Goal: Information Seeking & Learning: Learn about a topic

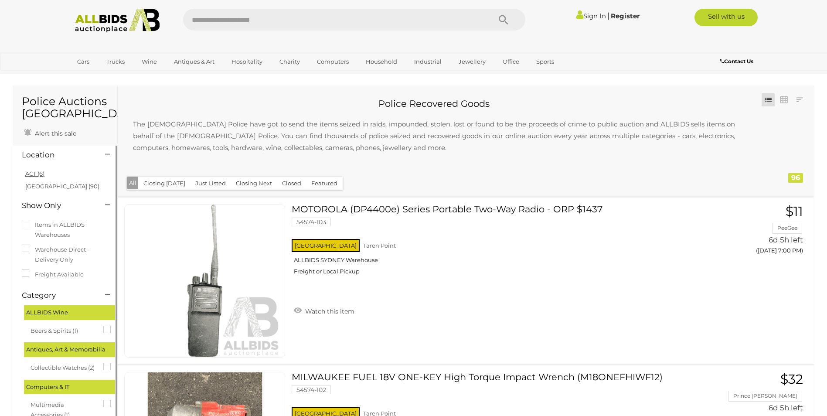
click at [40, 173] on link "ACT (6)" at bounding box center [34, 173] width 19 height 7
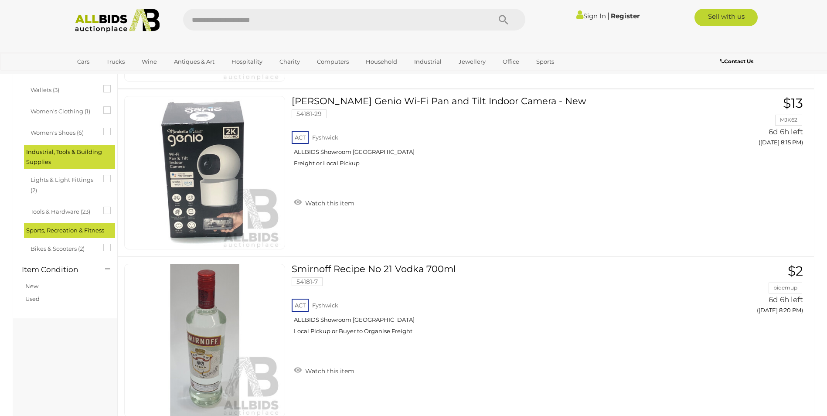
scroll to position [785, 0]
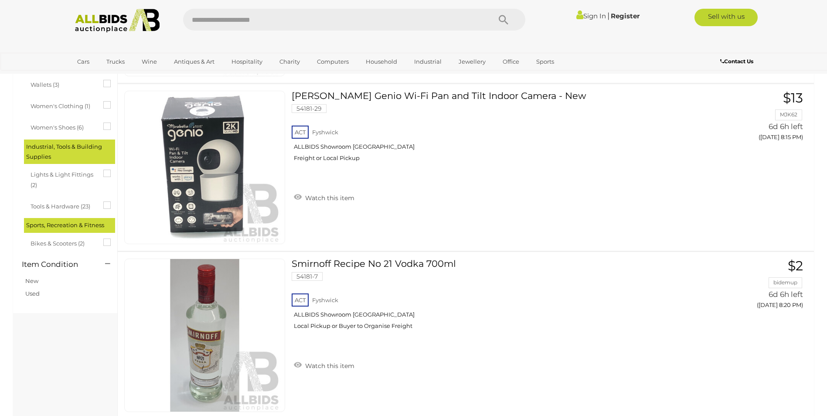
click at [61, 206] on span "Tools & Hardware (23)" at bounding box center [63, 205] width 65 height 12
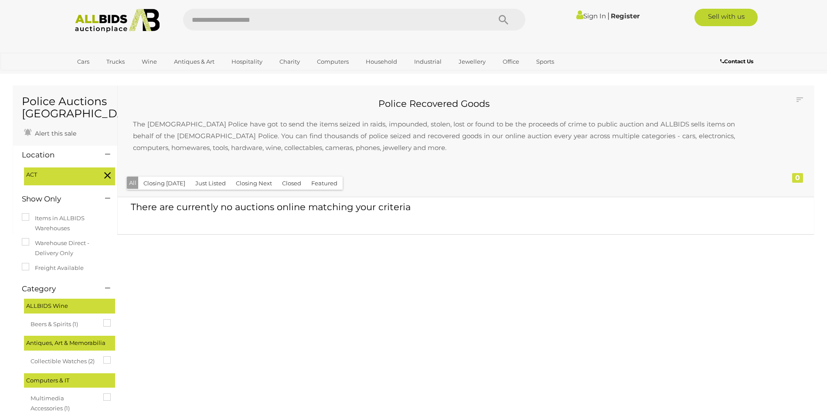
click at [93, 19] on img at bounding box center [117, 21] width 95 height 24
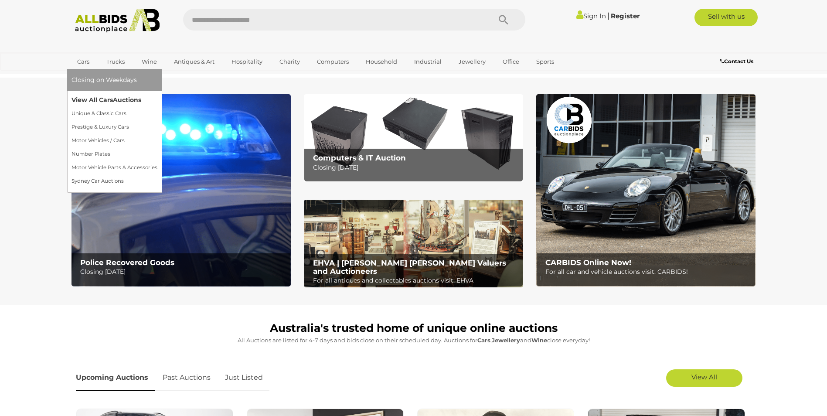
click at [91, 96] on link "View All Cars Auctions" at bounding box center [115, 100] width 86 height 14
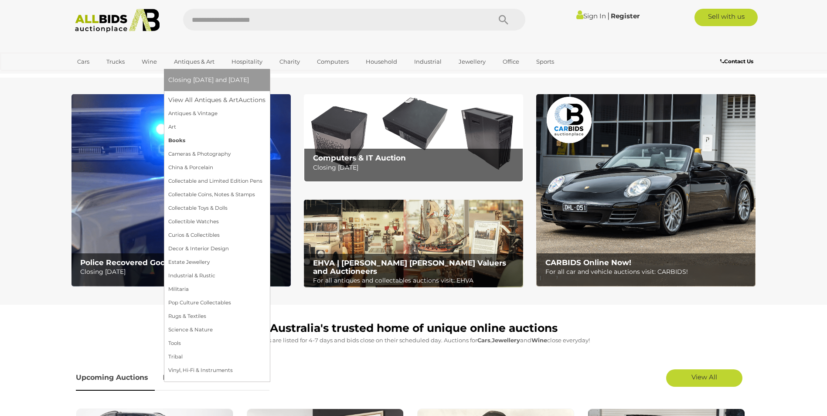
click at [180, 139] on link "Books" at bounding box center [216, 141] width 97 height 14
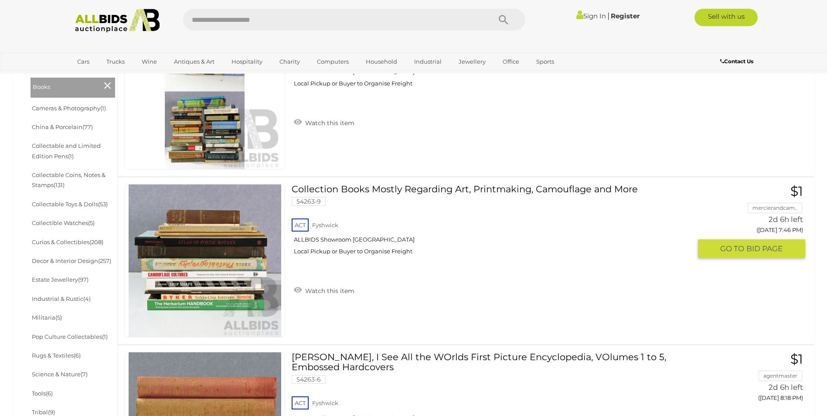
scroll to position [305, 0]
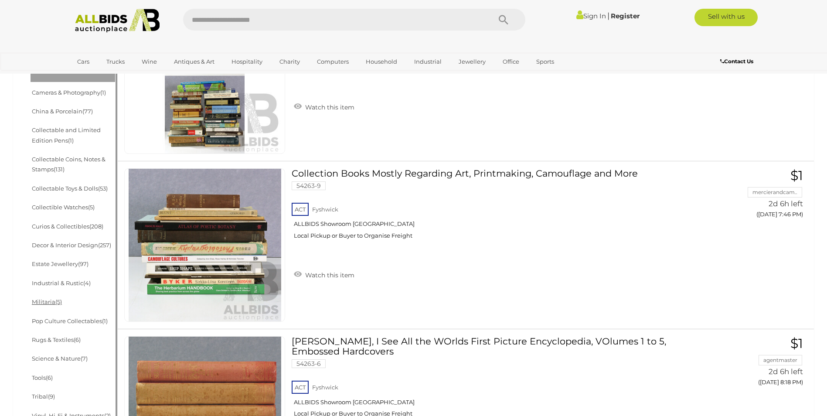
click at [51, 303] on link "Militaria (5)" at bounding box center [47, 301] width 30 height 7
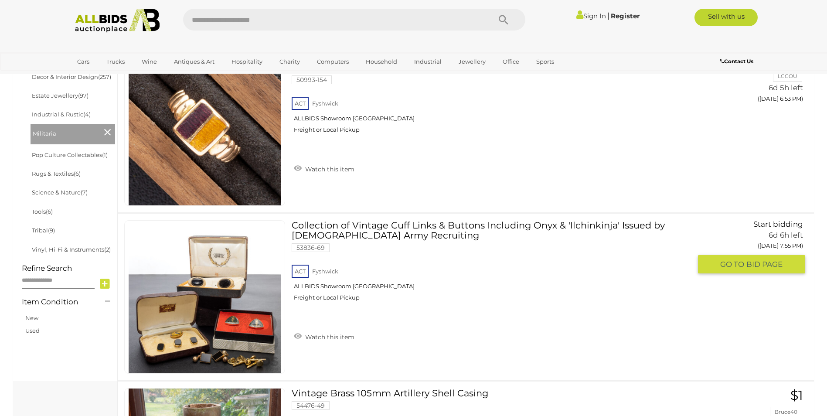
scroll to position [436, 0]
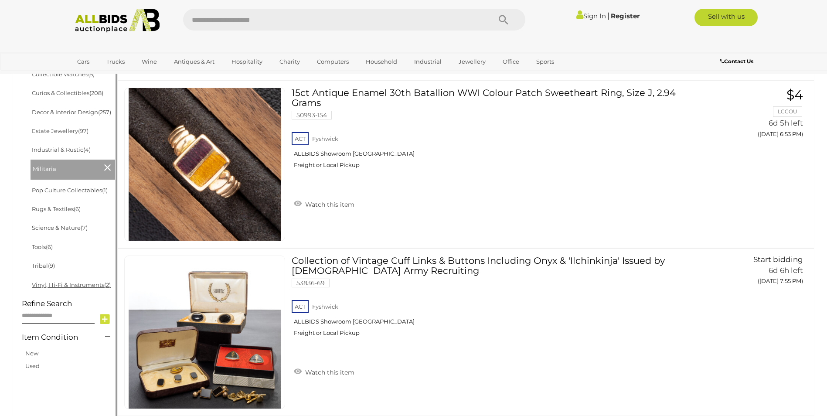
click at [91, 286] on link "Vinyl, Hi-Fi & Instruments (2)" at bounding box center [71, 284] width 79 height 7
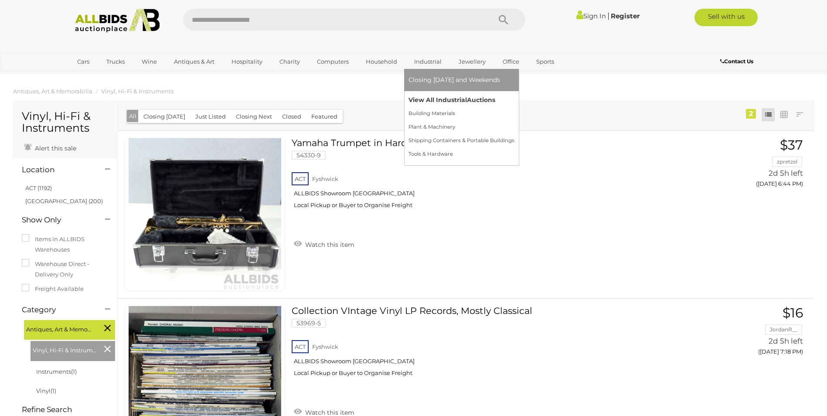
click at [420, 99] on link "View All Industrial Auctions" at bounding box center [462, 100] width 106 height 14
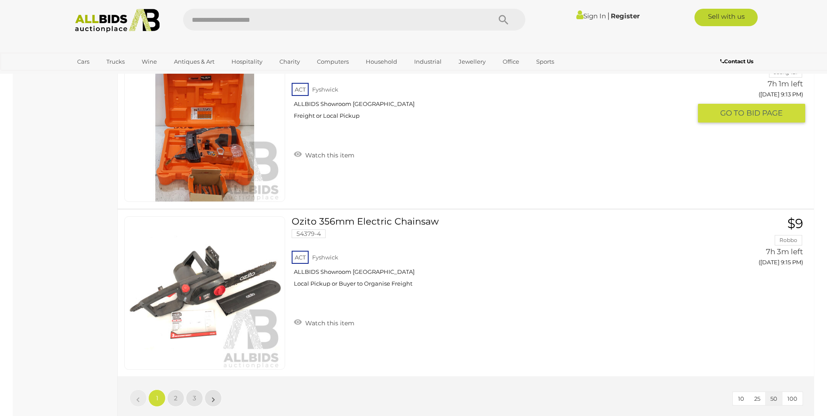
scroll to position [8243, 0]
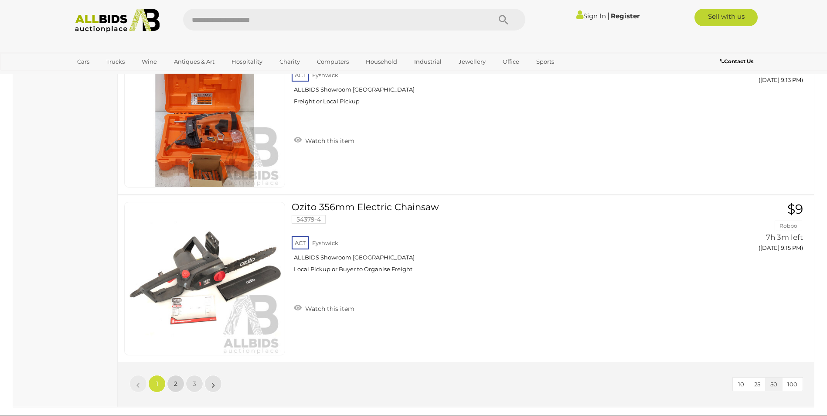
click at [180, 382] on link "2" at bounding box center [175, 383] width 17 height 17
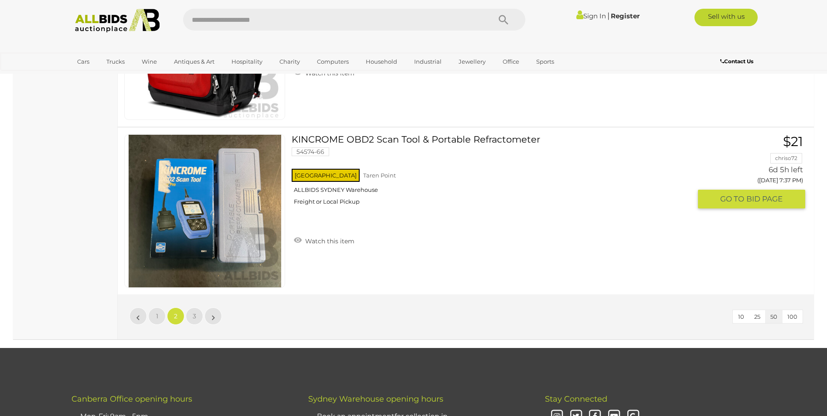
scroll to position [8322, 0]
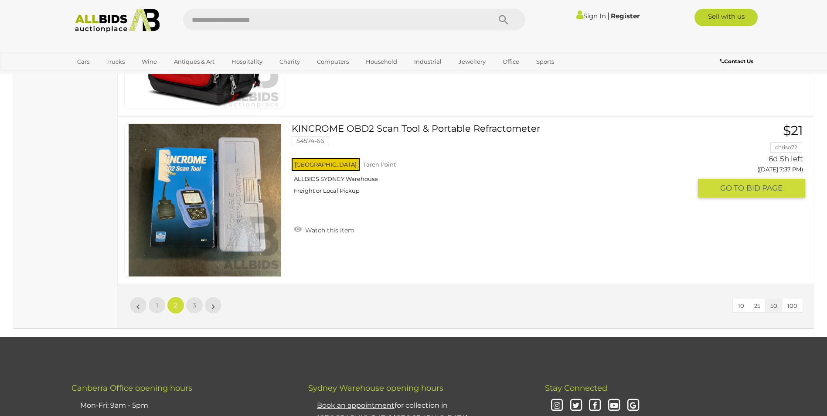
click at [209, 193] on link at bounding box center [204, 200] width 161 height 154
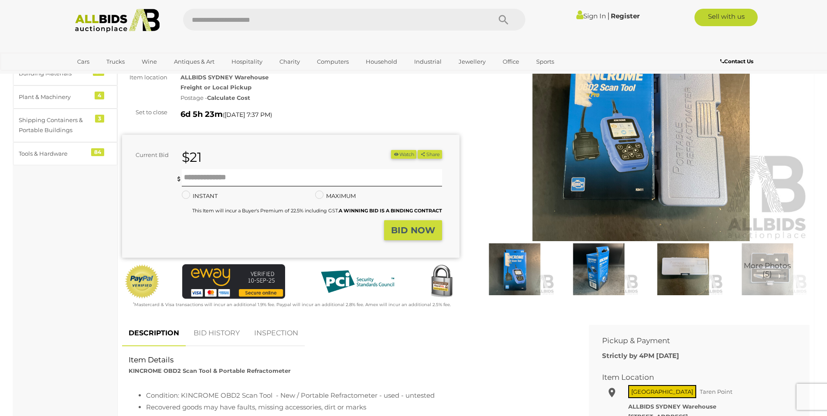
scroll to position [131, 0]
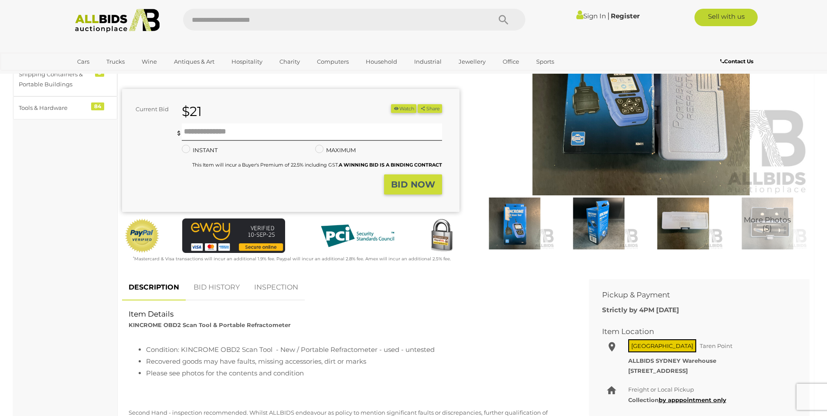
click at [598, 219] on img at bounding box center [599, 223] width 80 height 51
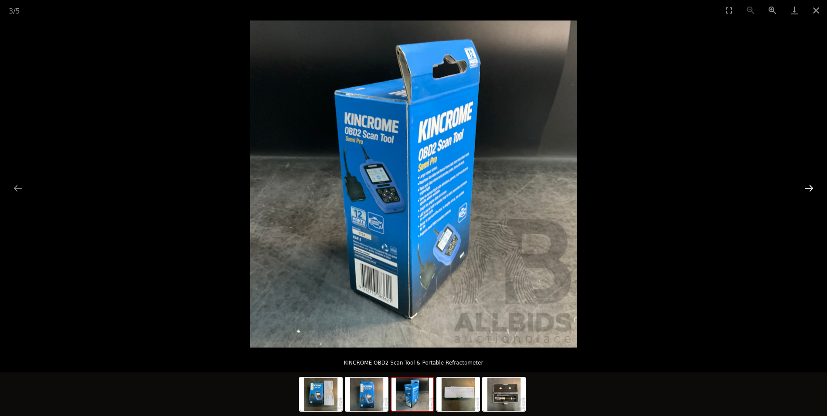
click at [810, 186] on button "Next slide" at bounding box center [809, 188] width 18 height 17
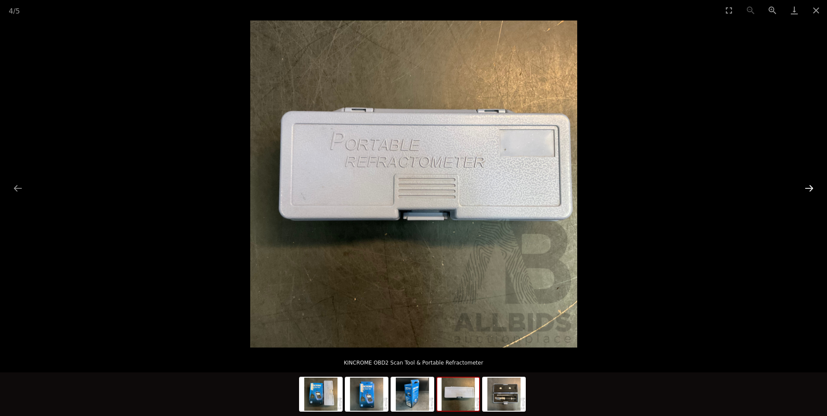
click at [810, 186] on button "Next slide" at bounding box center [809, 188] width 18 height 17
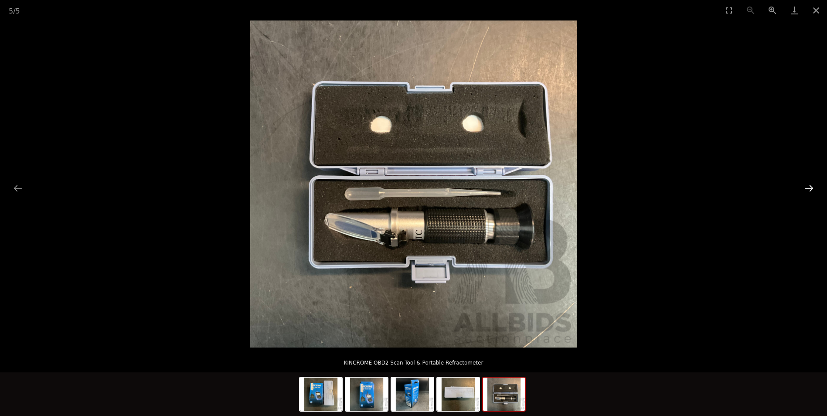
click at [810, 186] on button "Next slide" at bounding box center [809, 188] width 18 height 17
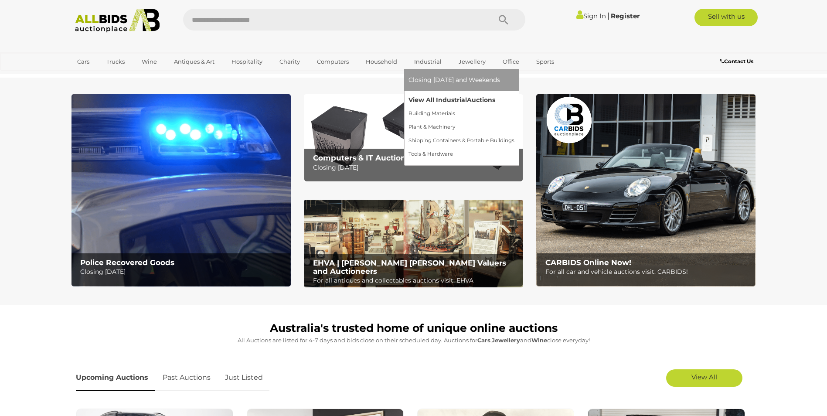
click at [430, 98] on link "View All Industrial Auctions" at bounding box center [462, 100] width 106 height 14
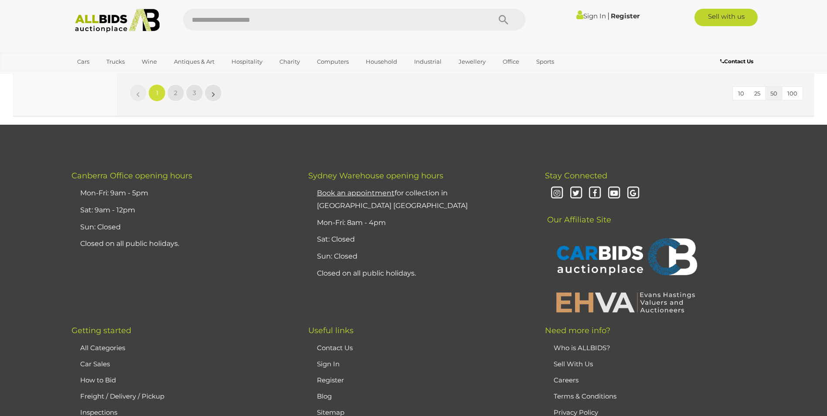
scroll to position [8475, 0]
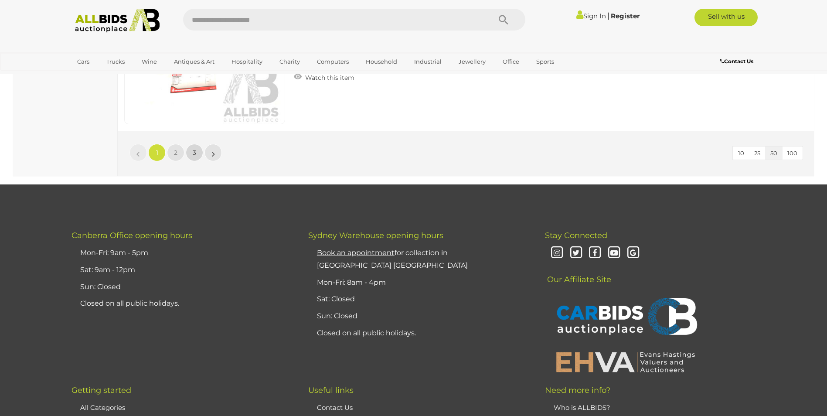
click at [195, 151] on span "3" at bounding box center [194, 153] width 3 height 8
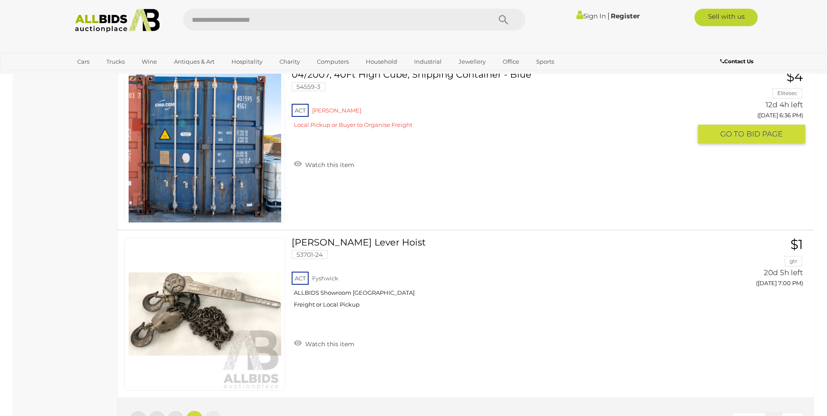
scroll to position [2608, 0]
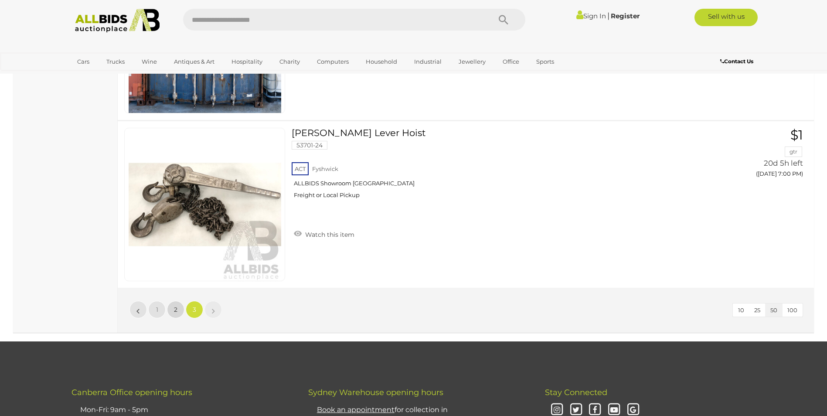
click at [177, 312] on span "2" at bounding box center [175, 310] width 3 height 8
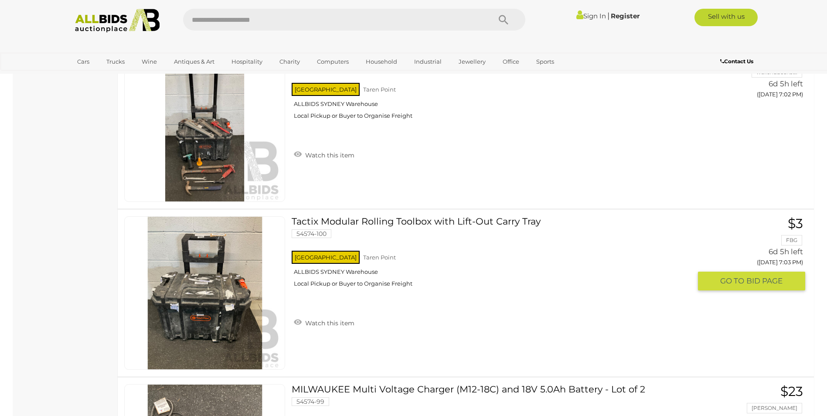
scroll to position [4860, 0]
